Goal: Task Accomplishment & Management: Manage account settings

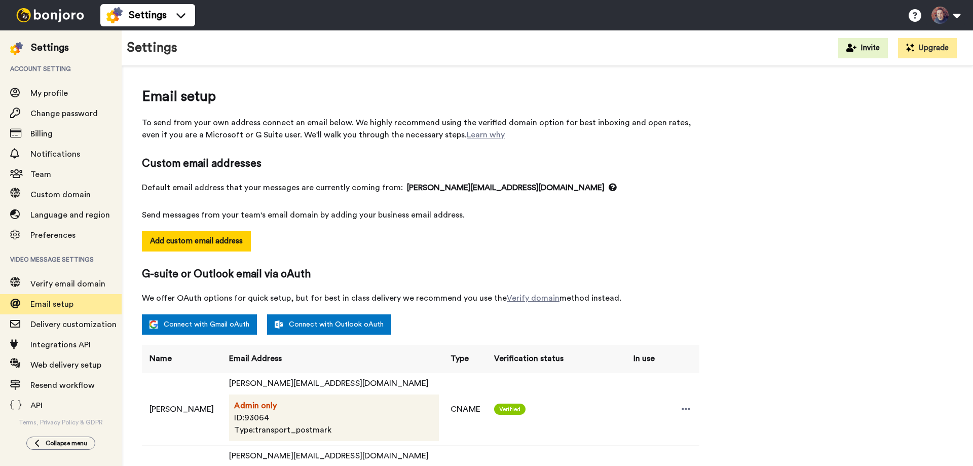
select select "149467"
select select "37447"
select select "83999"
select select "66959"
select select "37469"
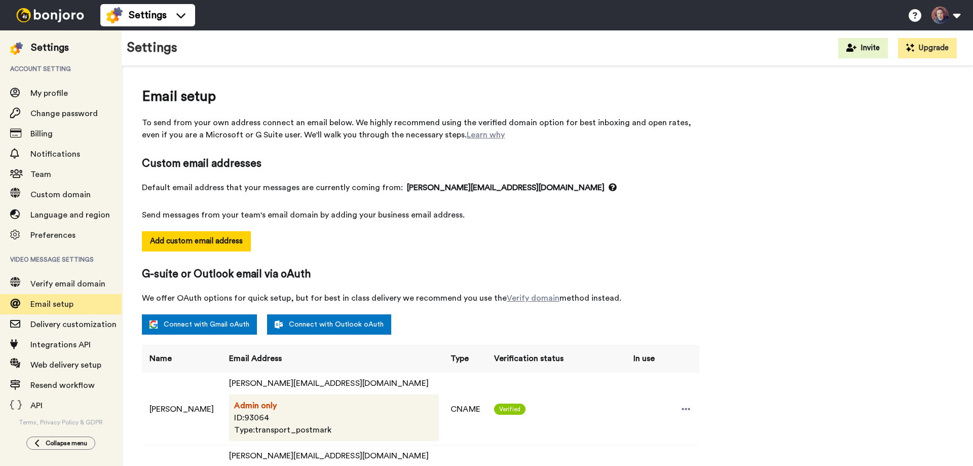
select select "66959"
select select "144968"
select select "119199"
select select "56892"
select select "37470"
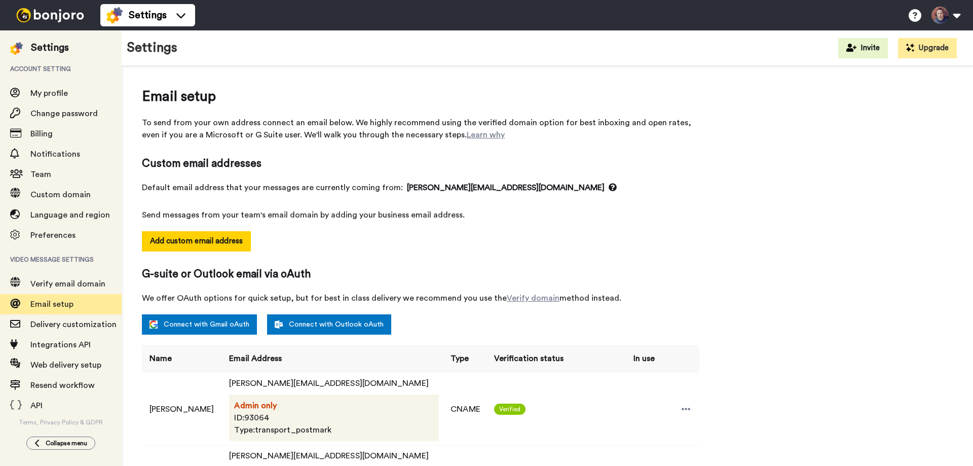
select select "17110"
select select "91272"
select select "94465"
select select "37697"
select select "37473"
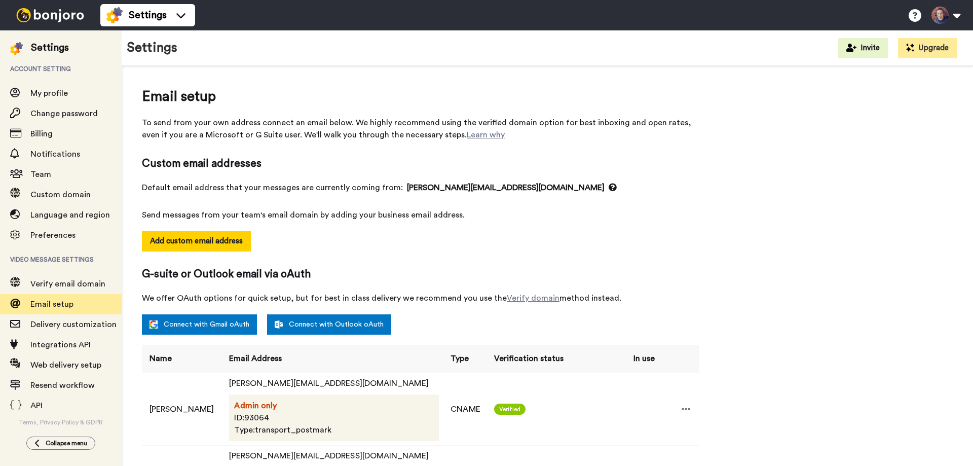
select select "37474"
select select "56867"
select select "37476"
select select "93320"
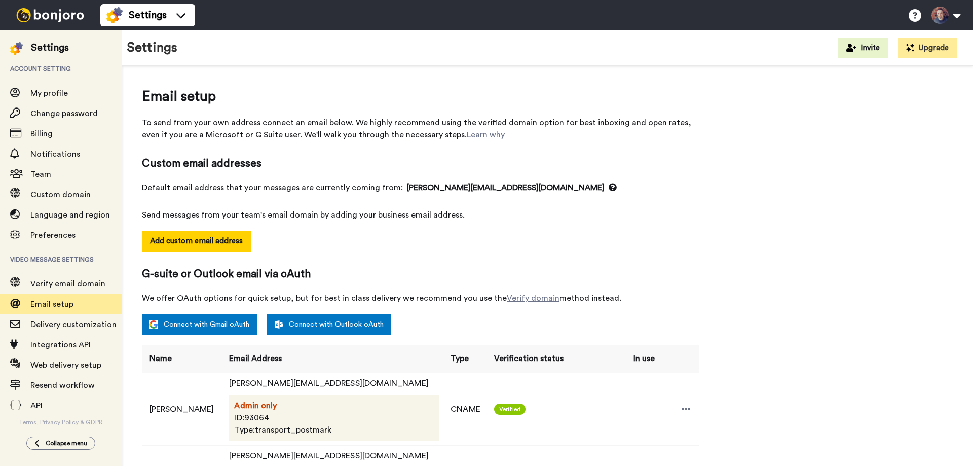
select select "42429"
select select "80264"
select select "87770"
select select "65266"
select select "64033"
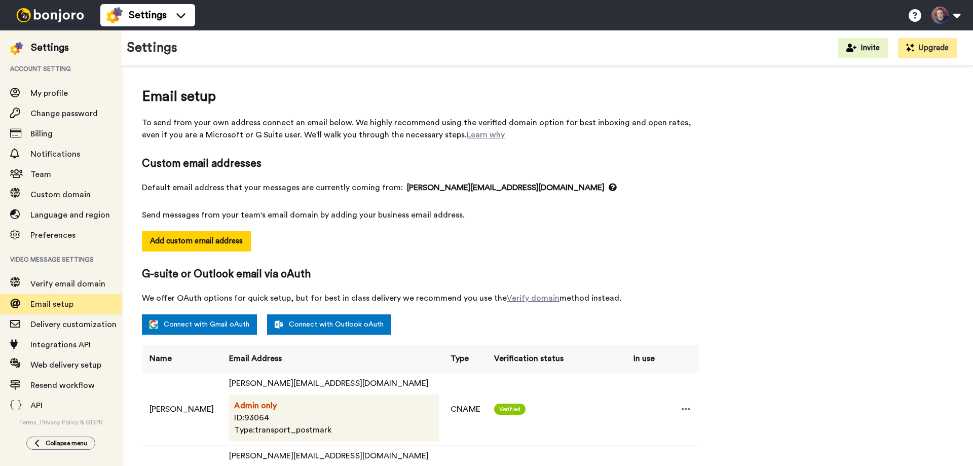
select select "65264"
select select "144965"
select select "40185"
select select "43163"
select select "37478"
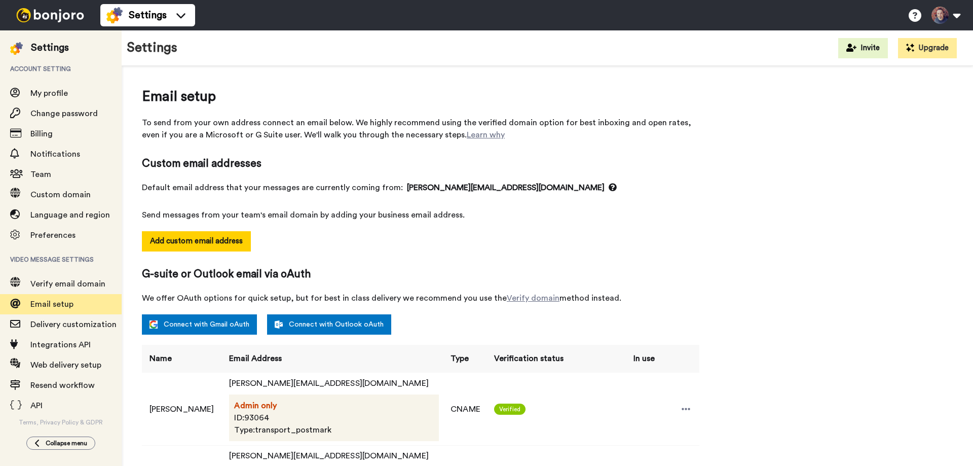
select select "93366"
